Goal: Task Accomplishment & Management: Complete application form

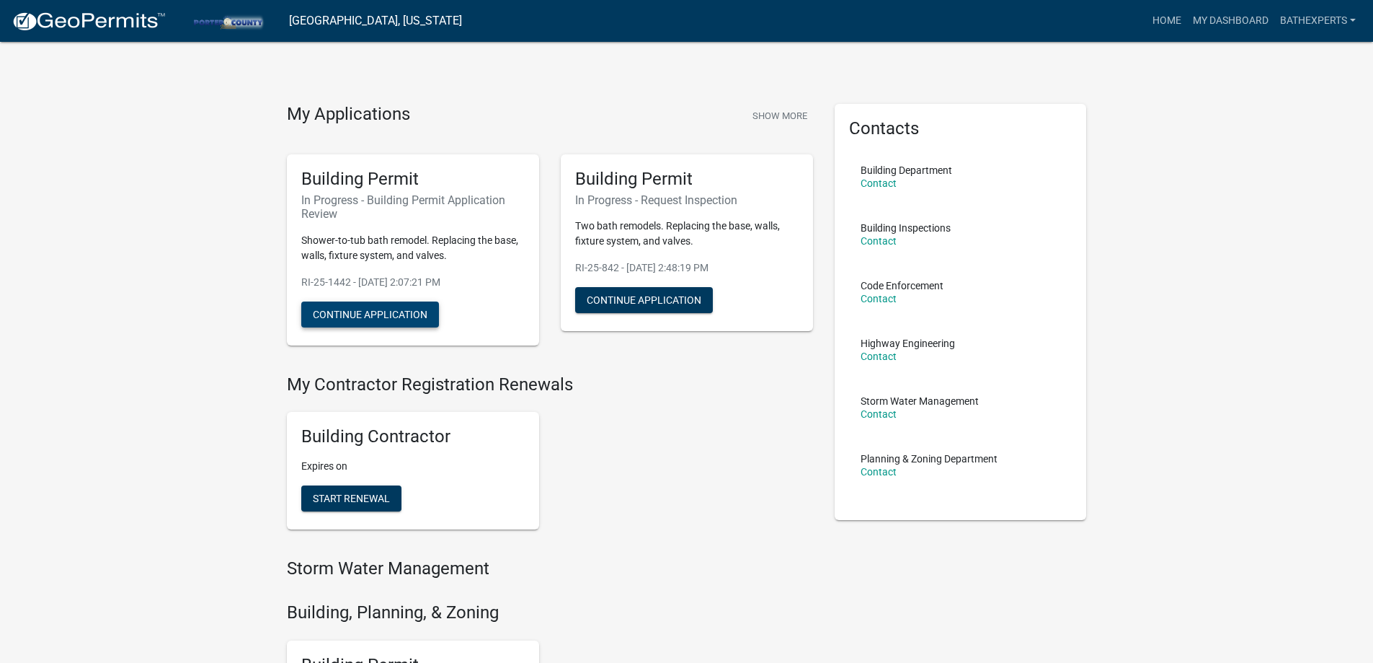
click at [406, 324] on button "Continue Application" at bounding box center [370, 314] width 138 height 26
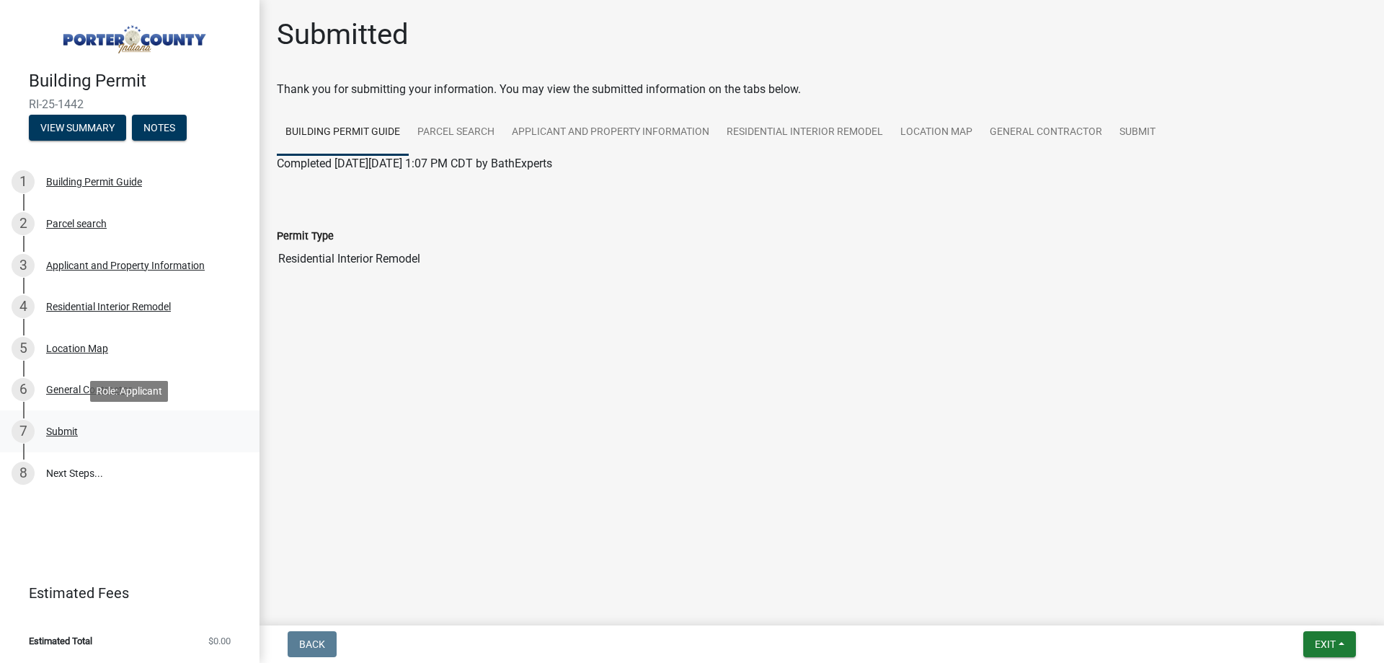
click at [63, 432] on div "Submit" at bounding box center [62, 431] width 32 height 10
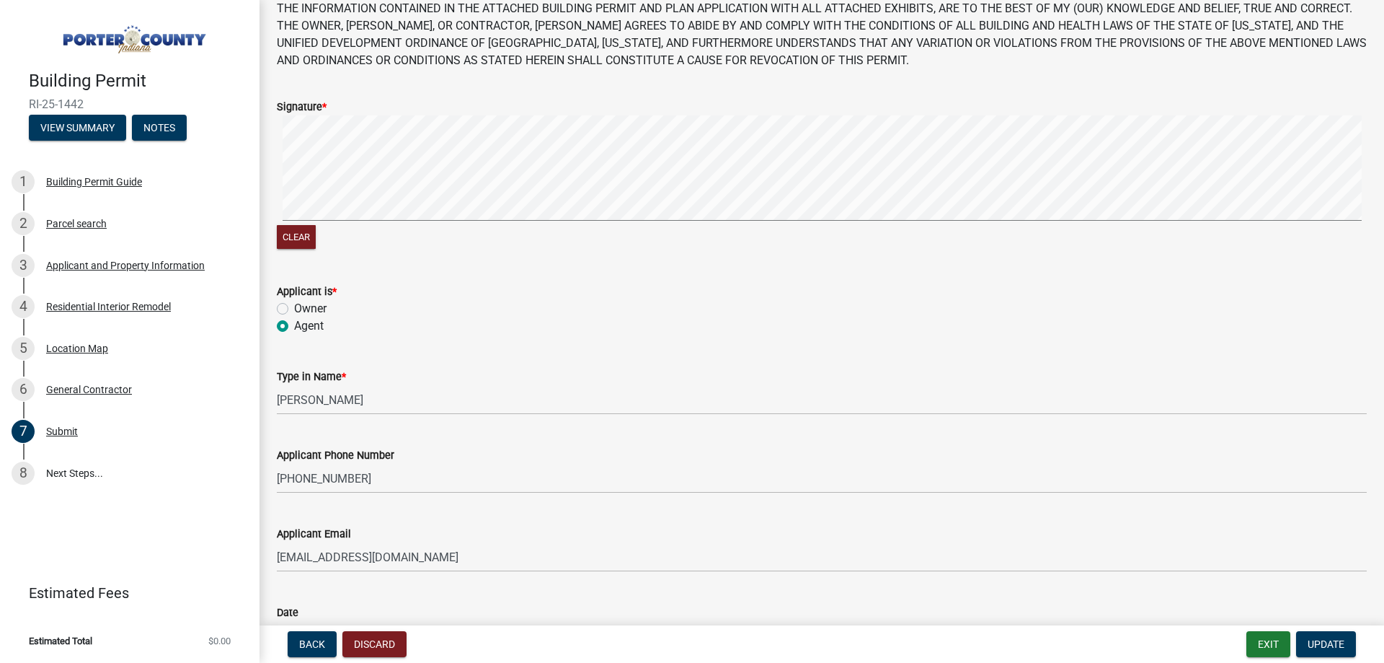
scroll to position [190, 0]
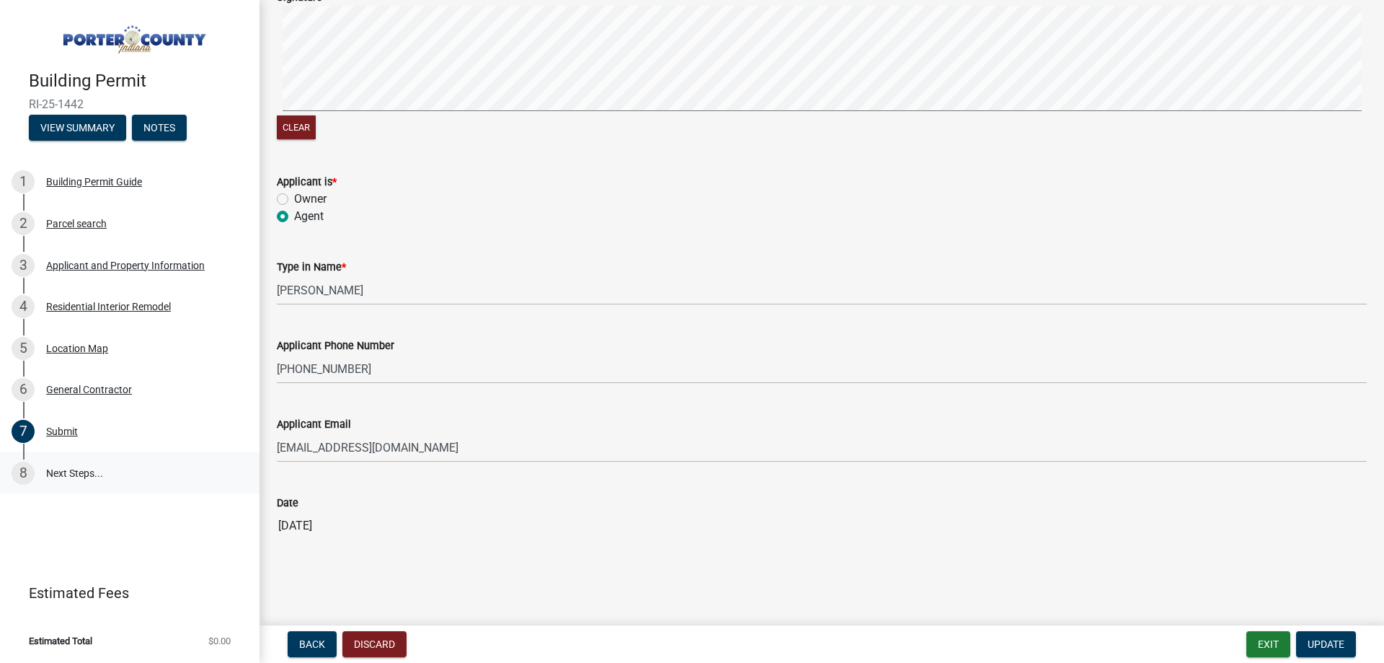
click at [81, 467] on link "8 Next Steps..." at bounding box center [130, 473] width 260 height 42
click at [65, 477] on link "8 Next Steps..." at bounding box center [130, 473] width 260 height 42
click at [59, 112] on div "Building Permit RI-25-1442 View Summary Notes" at bounding box center [130, 101] width 236 height 85
click at [57, 119] on button "View Summary" at bounding box center [77, 128] width 97 height 26
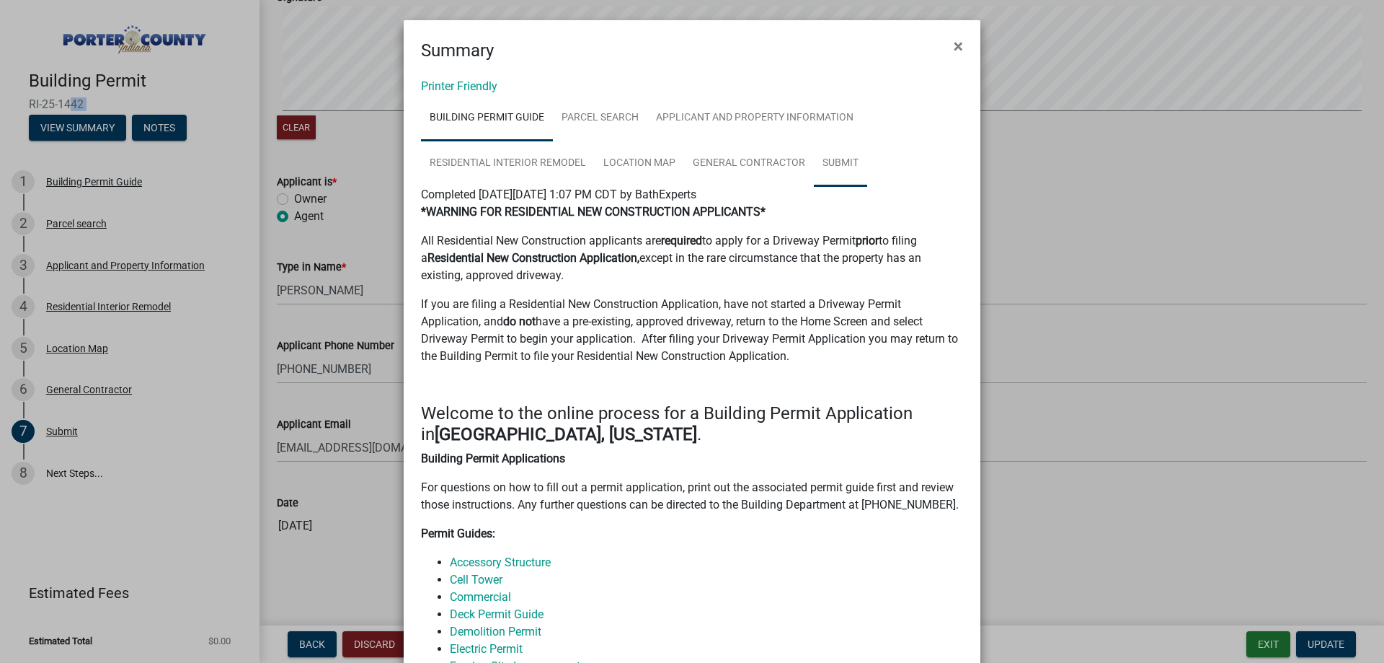
click at [821, 164] on link "Submit" at bounding box center [840, 164] width 53 height 46
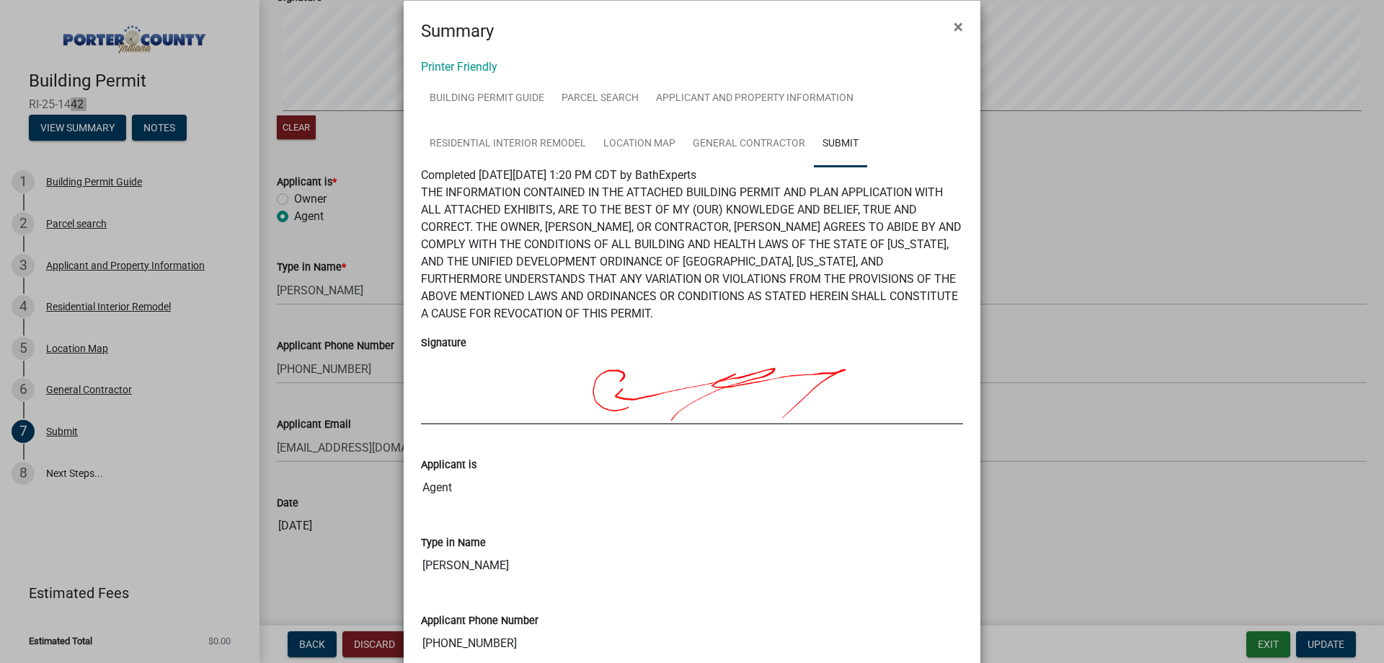
scroll to position [0, 0]
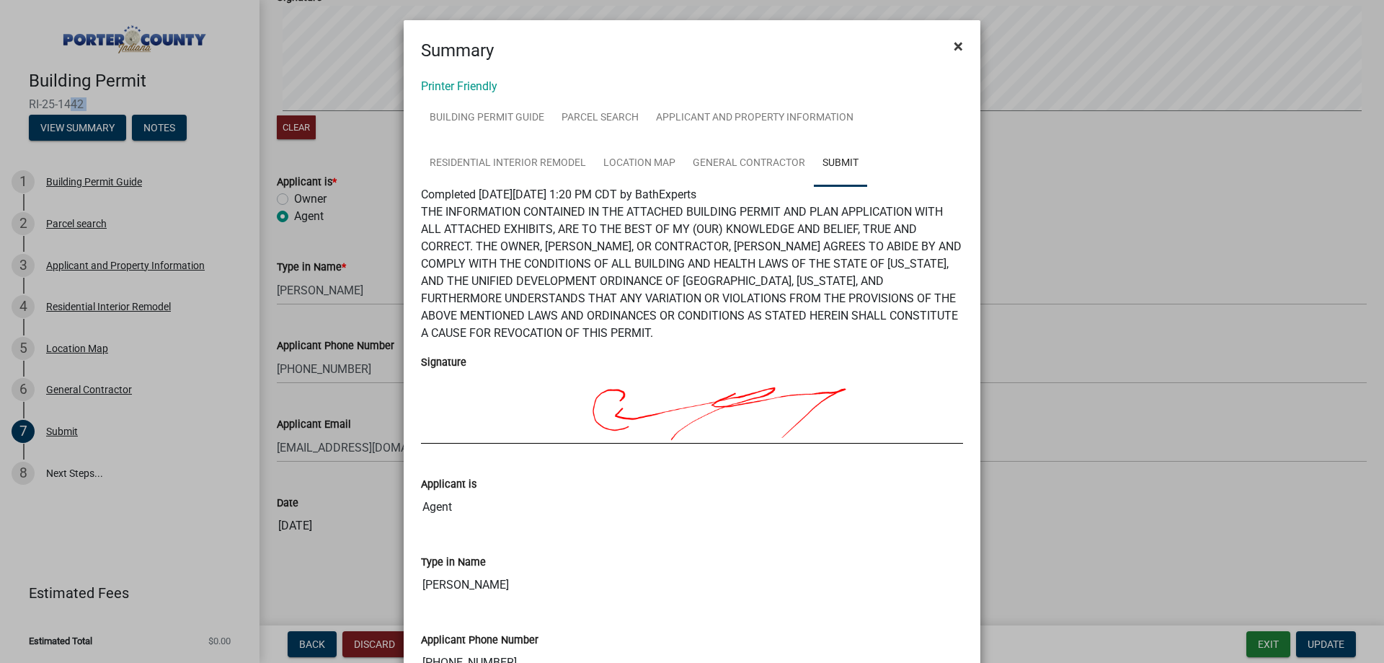
click at [956, 48] on span "×" at bounding box center [958, 46] width 9 height 20
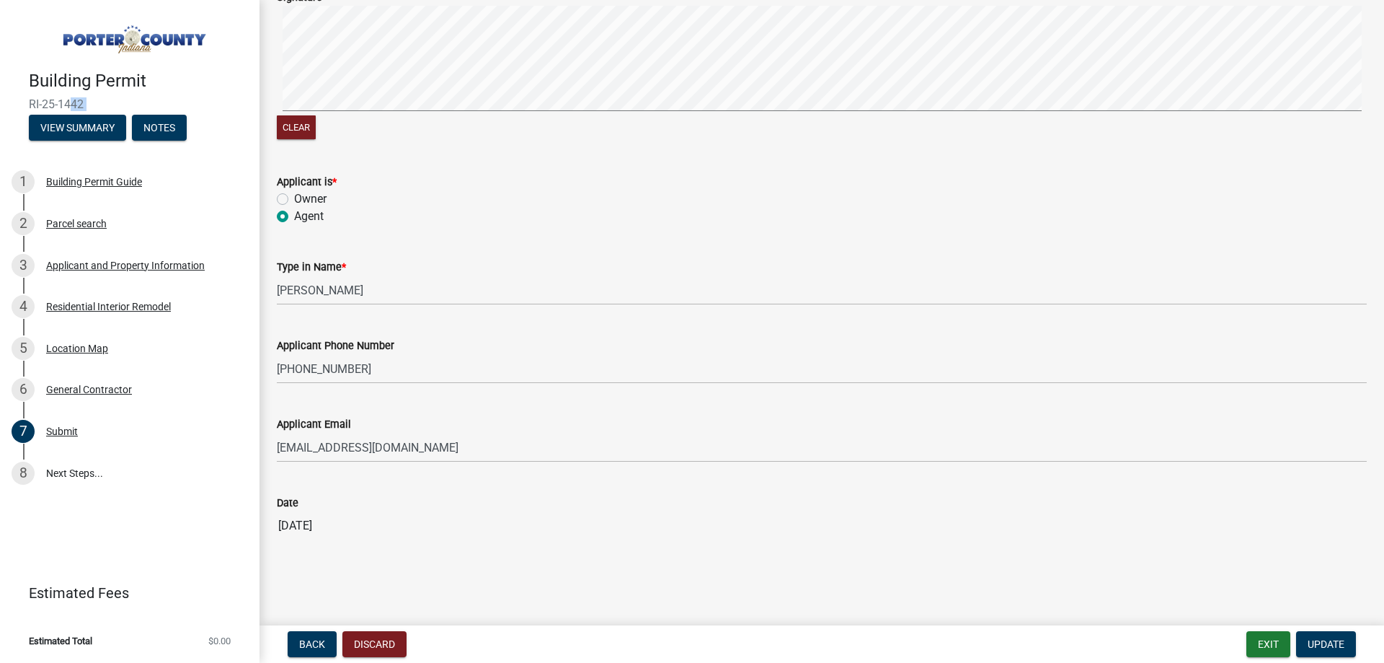
click at [105, 107] on span "RI-25-1442" at bounding box center [130, 104] width 202 height 14
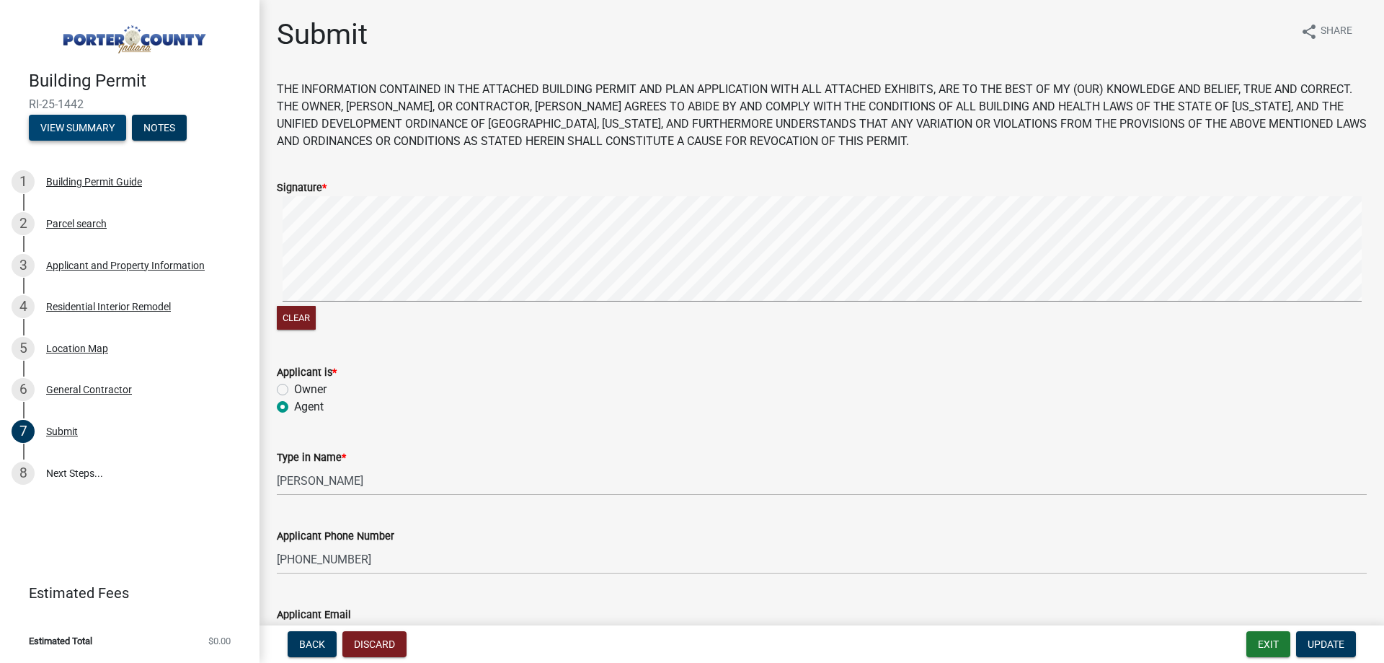
click at [61, 126] on button "View Summary" at bounding box center [77, 128] width 97 height 26
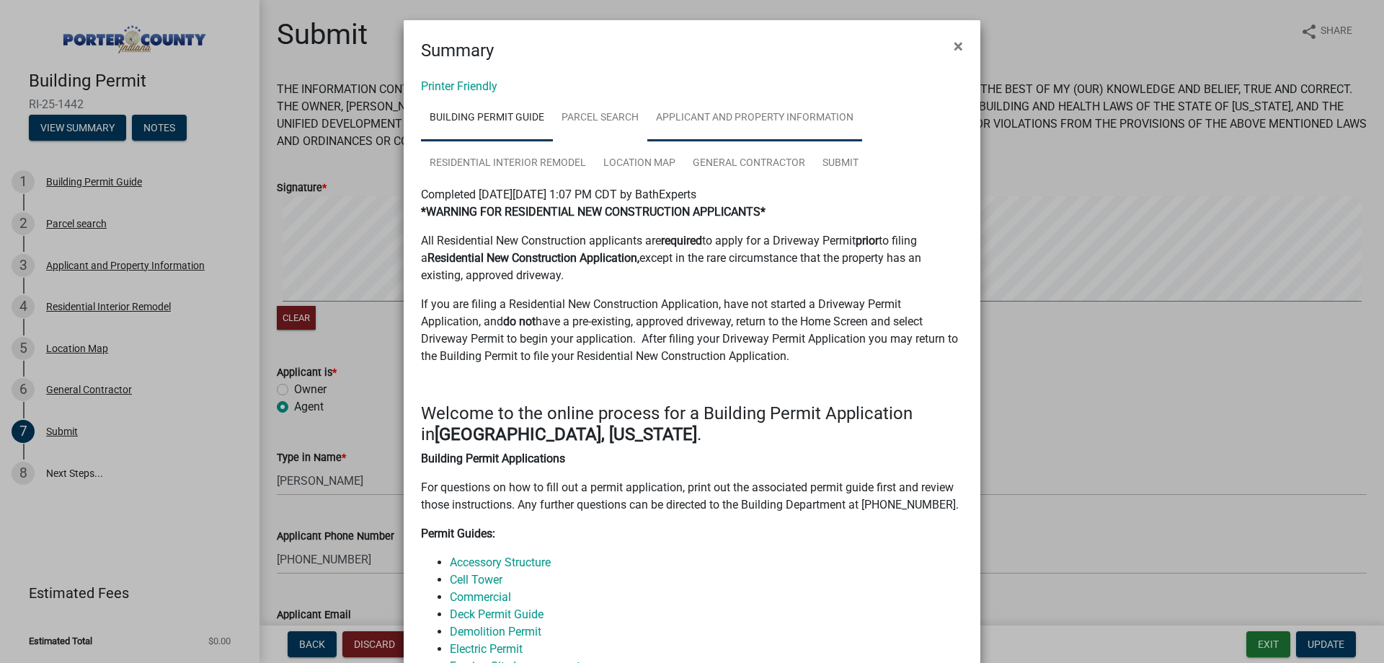
click at [725, 123] on link "Applicant and Property Information" at bounding box center [754, 118] width 215 height 46
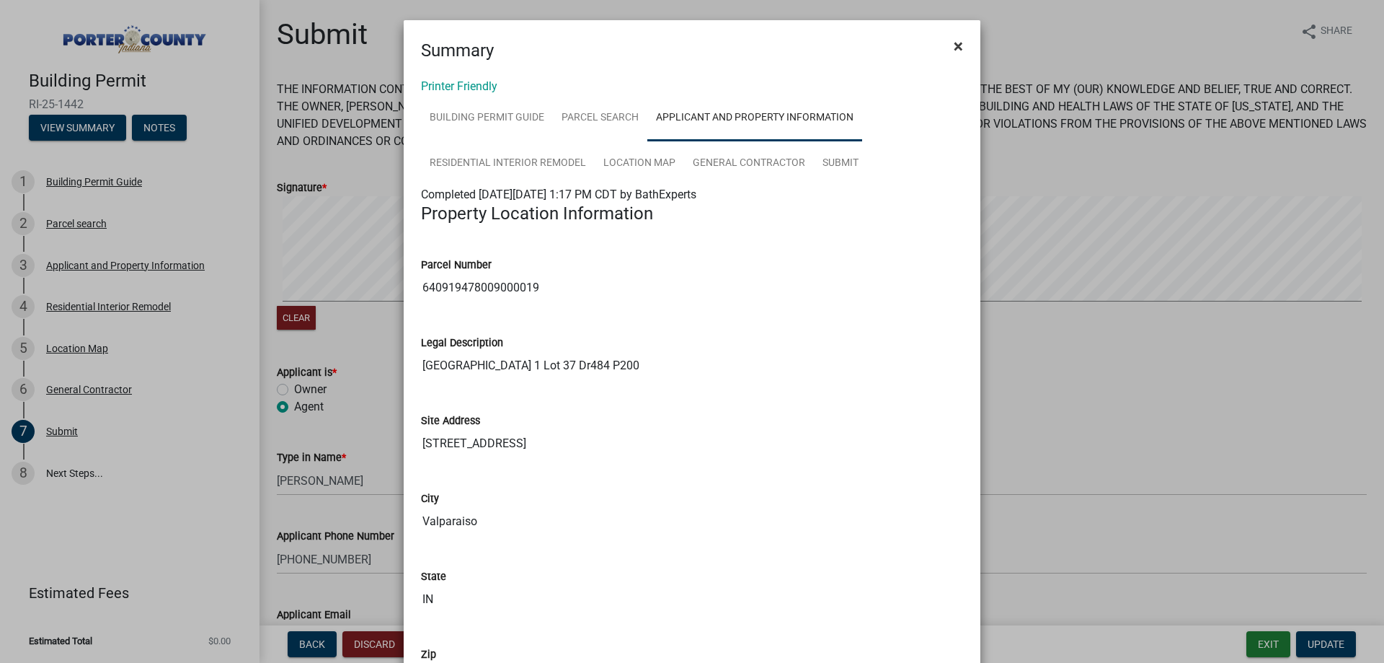
click at [956, 46] on span "×" at bounding box center [958, 46] width 9 height 20
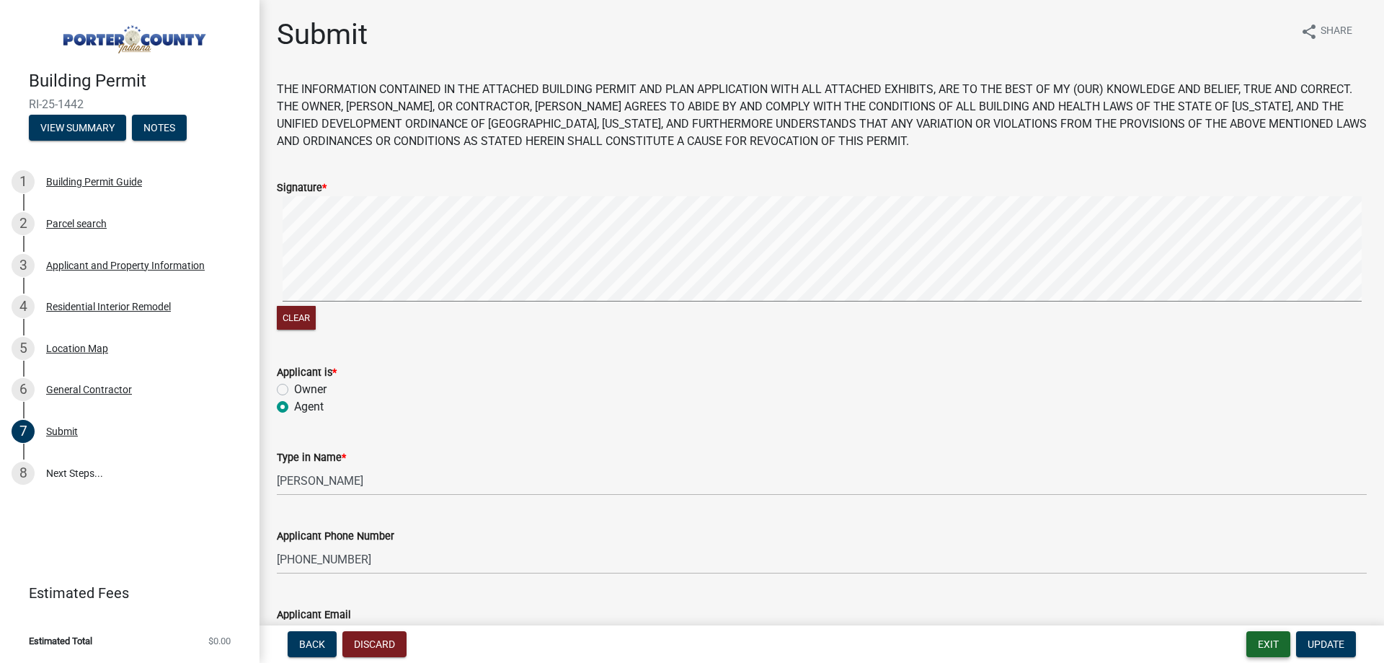
click at [1262, 639] on button "Exit" at bounding box center [1268, 644] width 44 height 26
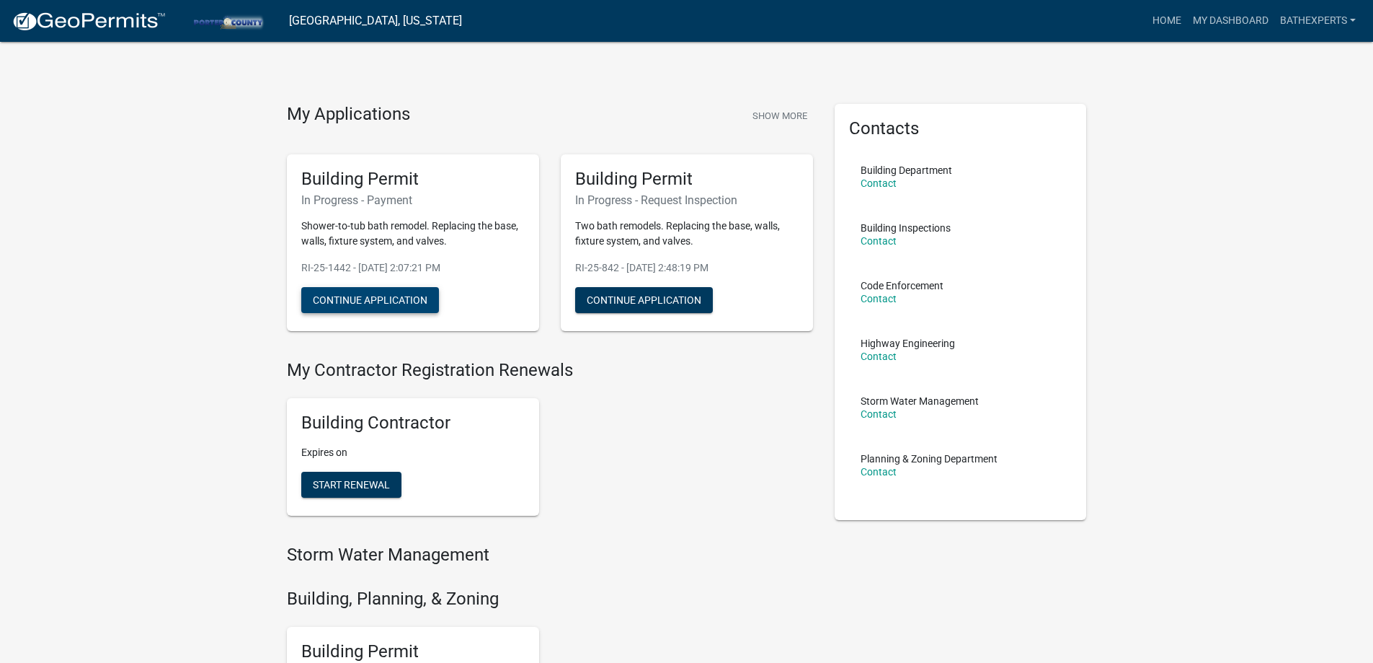
click at [359, 298] on button "Continue Application" at bounding box center [370, 300] width 138 height 26
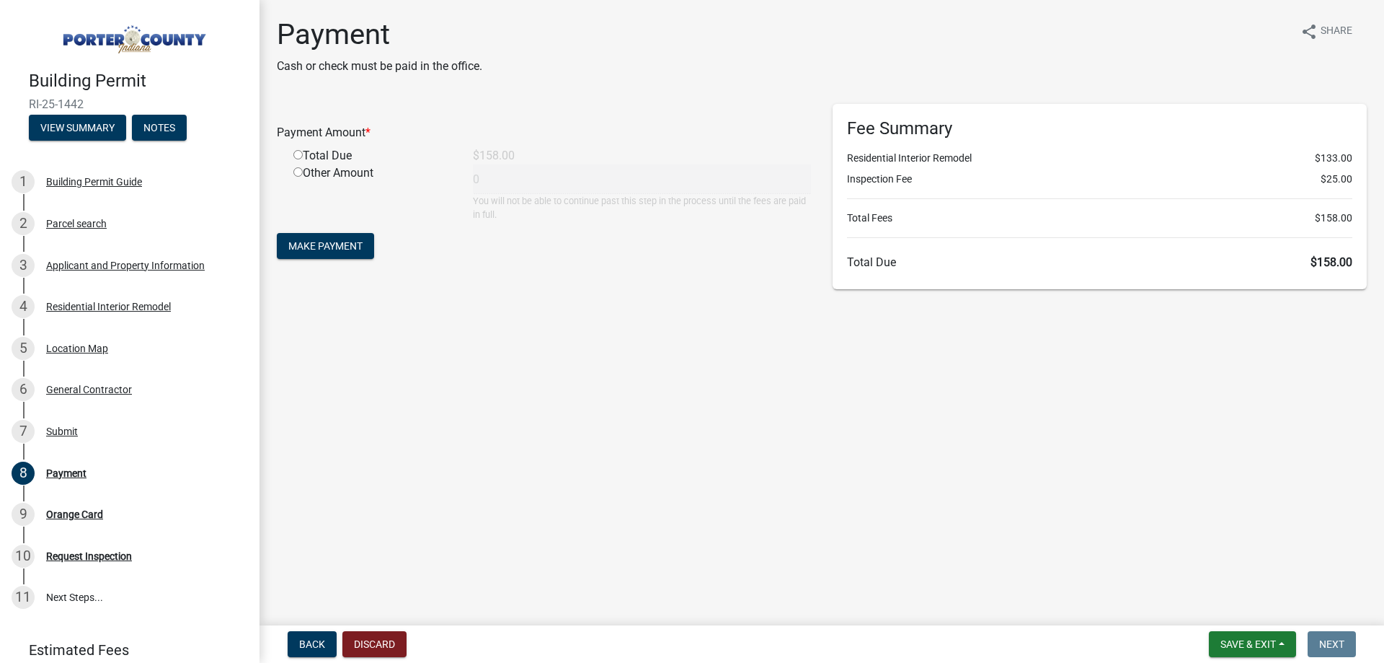
click at [295, 156] on input "radio" at bounding box center [297, 154] width 9 height 9
radio input "true"
type input "158"
click at [340, 251] on span "Make Payment" at bounding box center [325, 246] width 74 height 12
